Goal: Complete application form

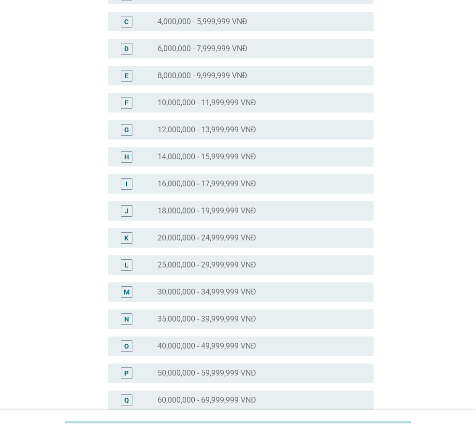
click at [200, 353] on div "O radio_button_unchecked 40,000,000 - 49,999,999 VNĐ" at bounding box center [240, 346] width 265 height 19
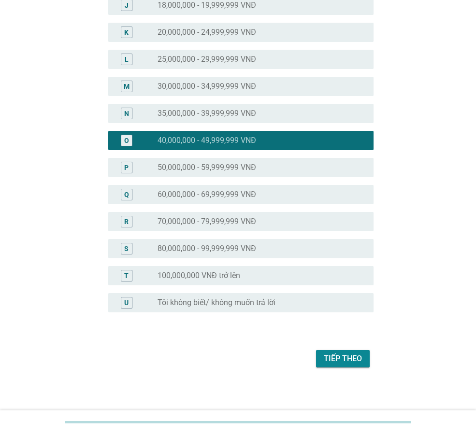
scroll to position [353, 0]
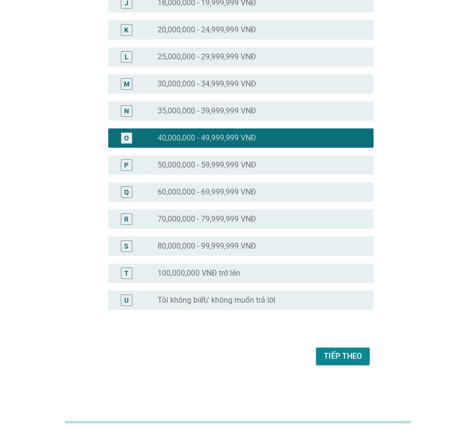
click at [340, 355] on div "Tiếp theo" at bounding box center [343, 357] width 38 height 12
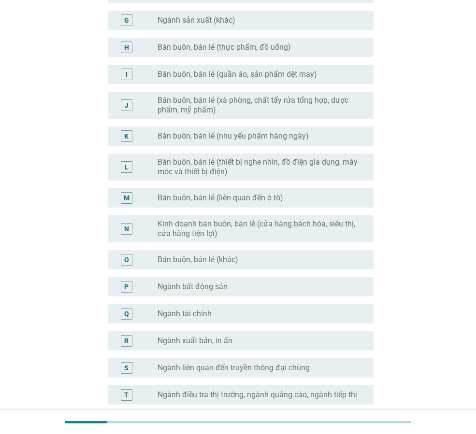
scroll to position [387, 0]
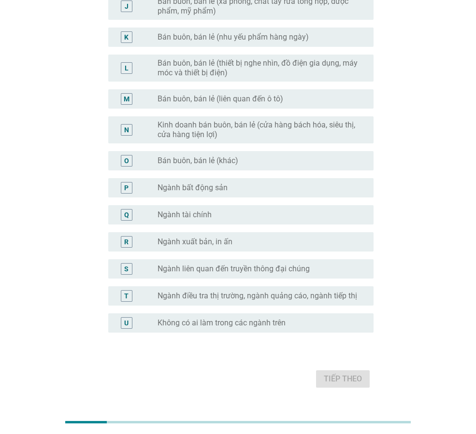
click at [312, 326] on div "radio_button_unchecked Không có ai làm trong các ngành trên" at bounding box center [258, 323] width 201 height 10
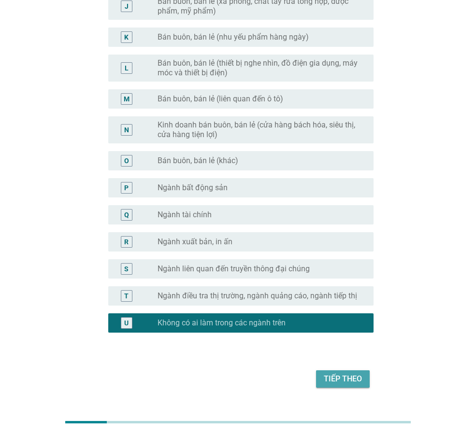
click at [339, 375] on div "Tiếp theo" at bounding box center [343, 380] width 38 height 12
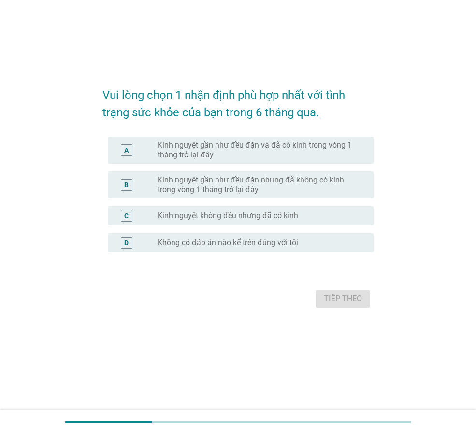
scroll to position [0, 0]
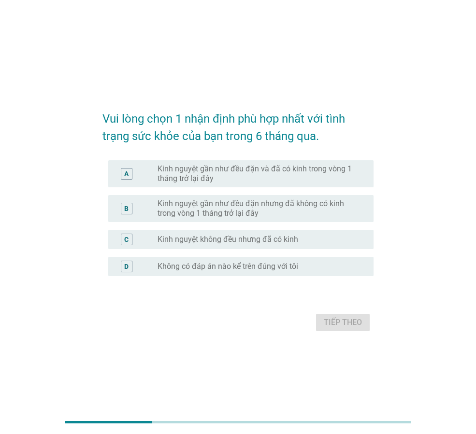
click at [294, 180] on label "Kinh nguyệt gần như đều đặn và đã có kinh trong vòng 1 tháng trở lại đây" at bounding box center [258, 173] width 201 height 19
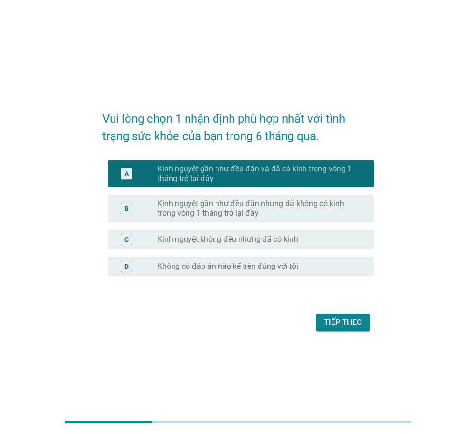
click at [347, 324] on div "Tiếp theo" at bounding box center [343, 323] width 38 height 12
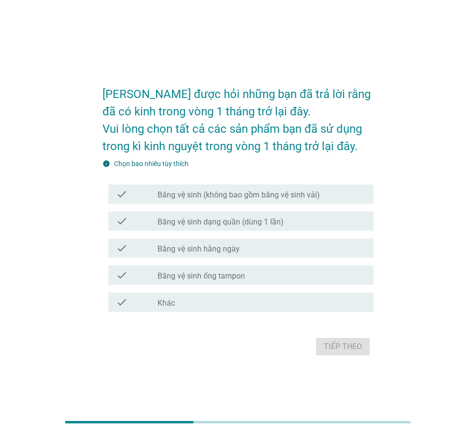
click at [283, 198] on label "Băng vệ sinh (không bao gồm băng vệ sinh vải)" at bounding box center [239, 195] width 162 height 10
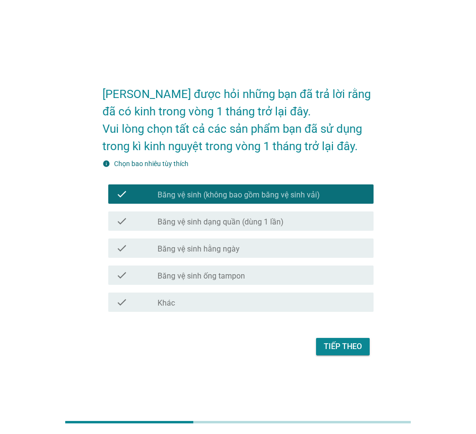
click at [271, 243] on div "check_box_outline_blank Băng vệ sinh hằng ngày" at bounding box center [262, 249] width 208 height 12
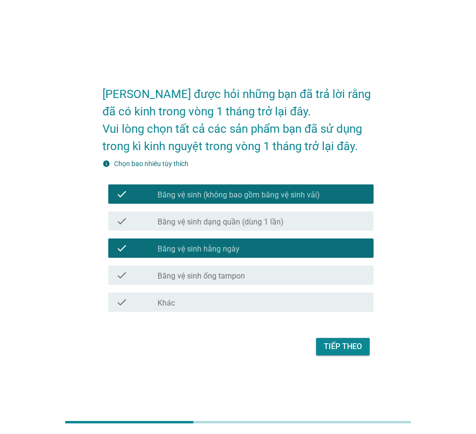
click at [330, 346] on div "Tiếp theo" at bounding box center [343, 347] width 38 height 12
